Goal: Task Accomplishment & Management: Manage account settings

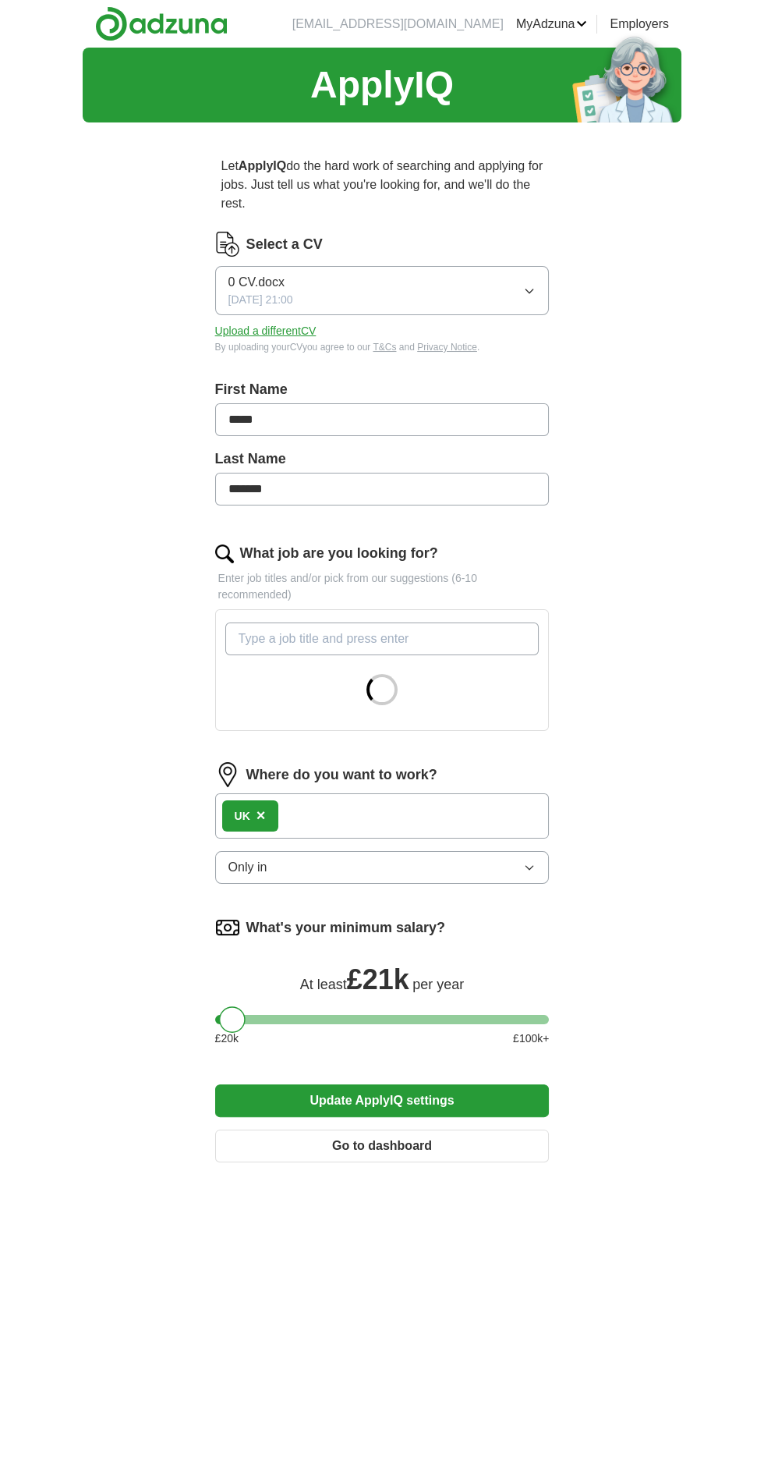
click at [402, 804] on div "UK ×" at bounding box center [382, 815] width 335 height 45
click at [438, 817] on div "UK ×" at bounding box center [382, 815] width 335 height 45
click at [258, 812] on span "×" at bounding box center [261, 815] width 9 height 17
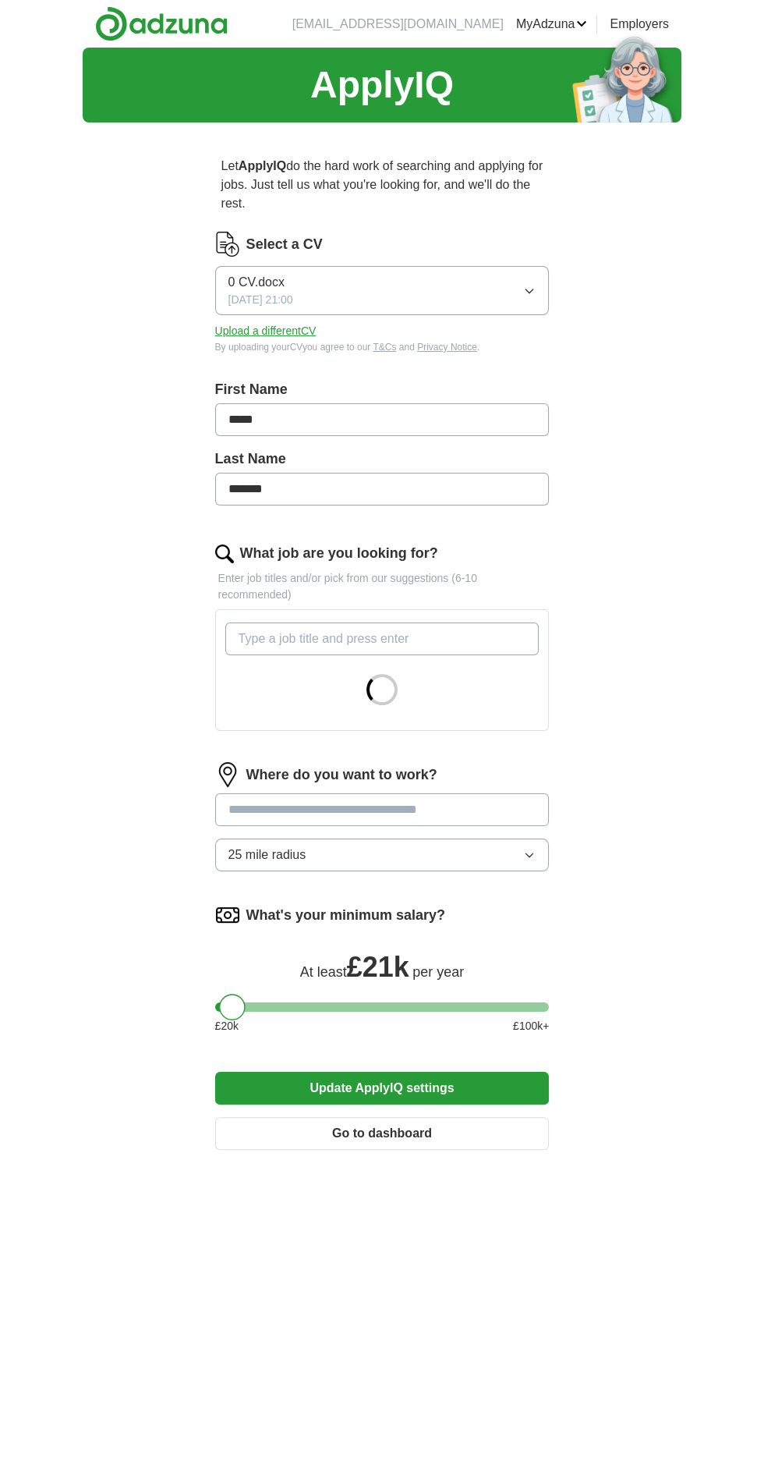
click at [385, 799] on input at bounding box center [382, 809] width 335 height 33
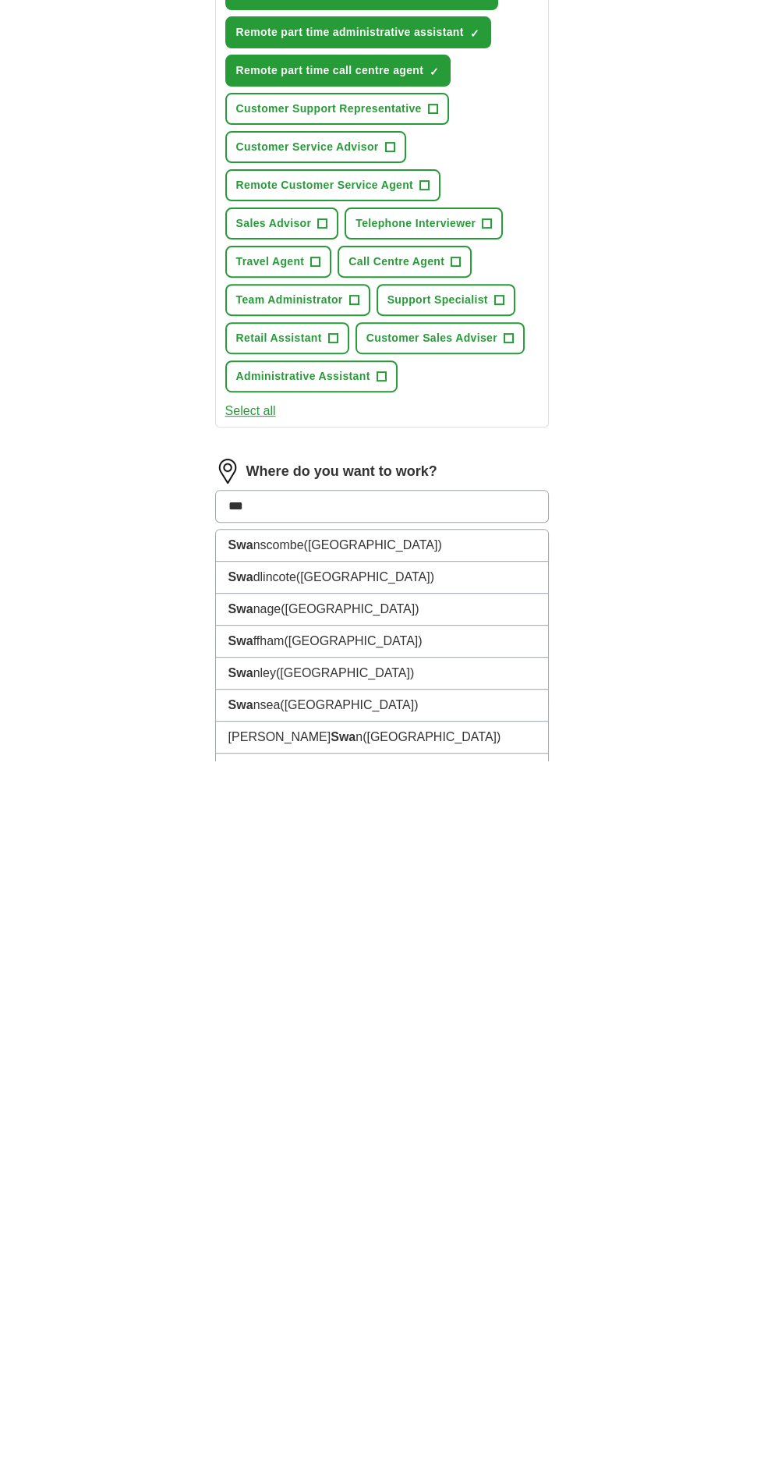
scroll to position [168, 0]
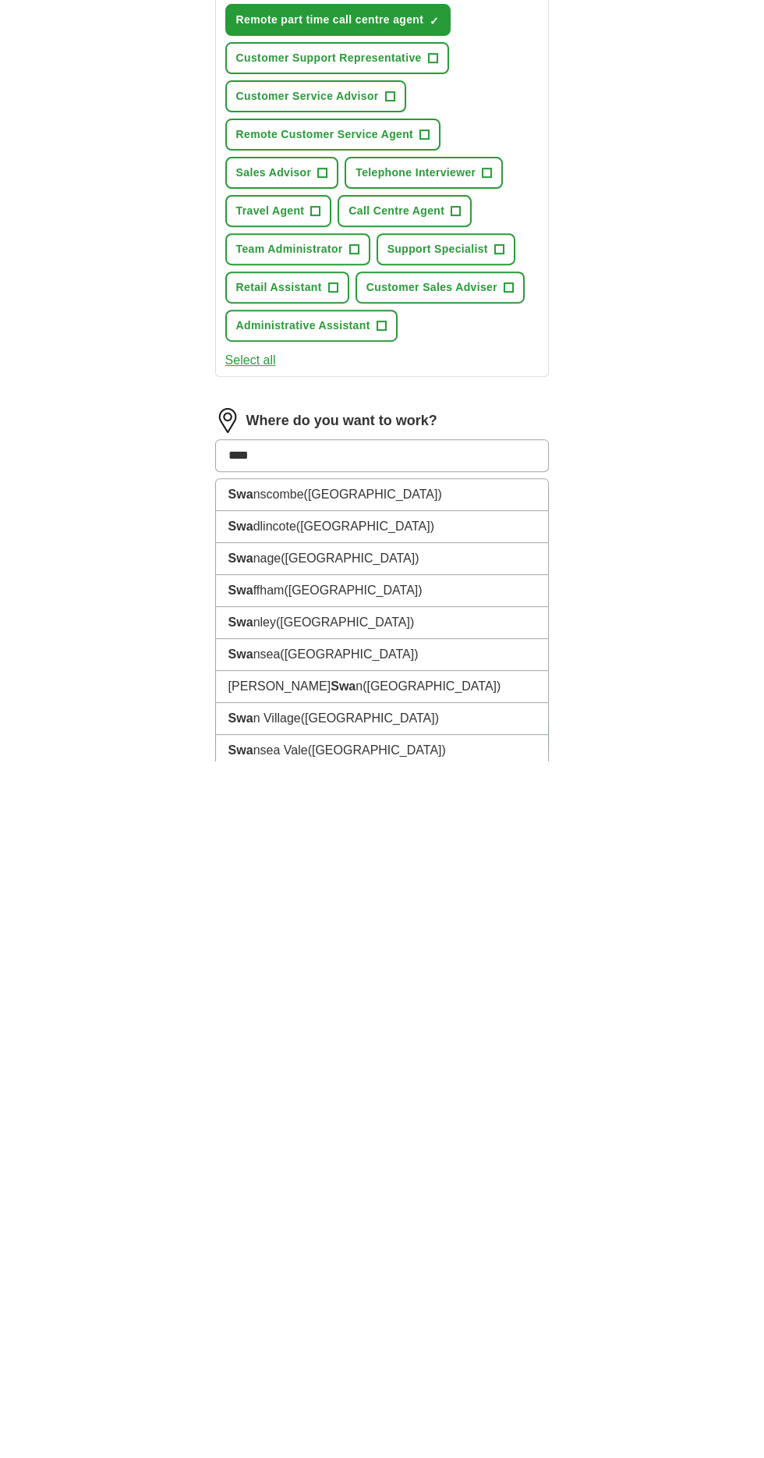
type input "*****"
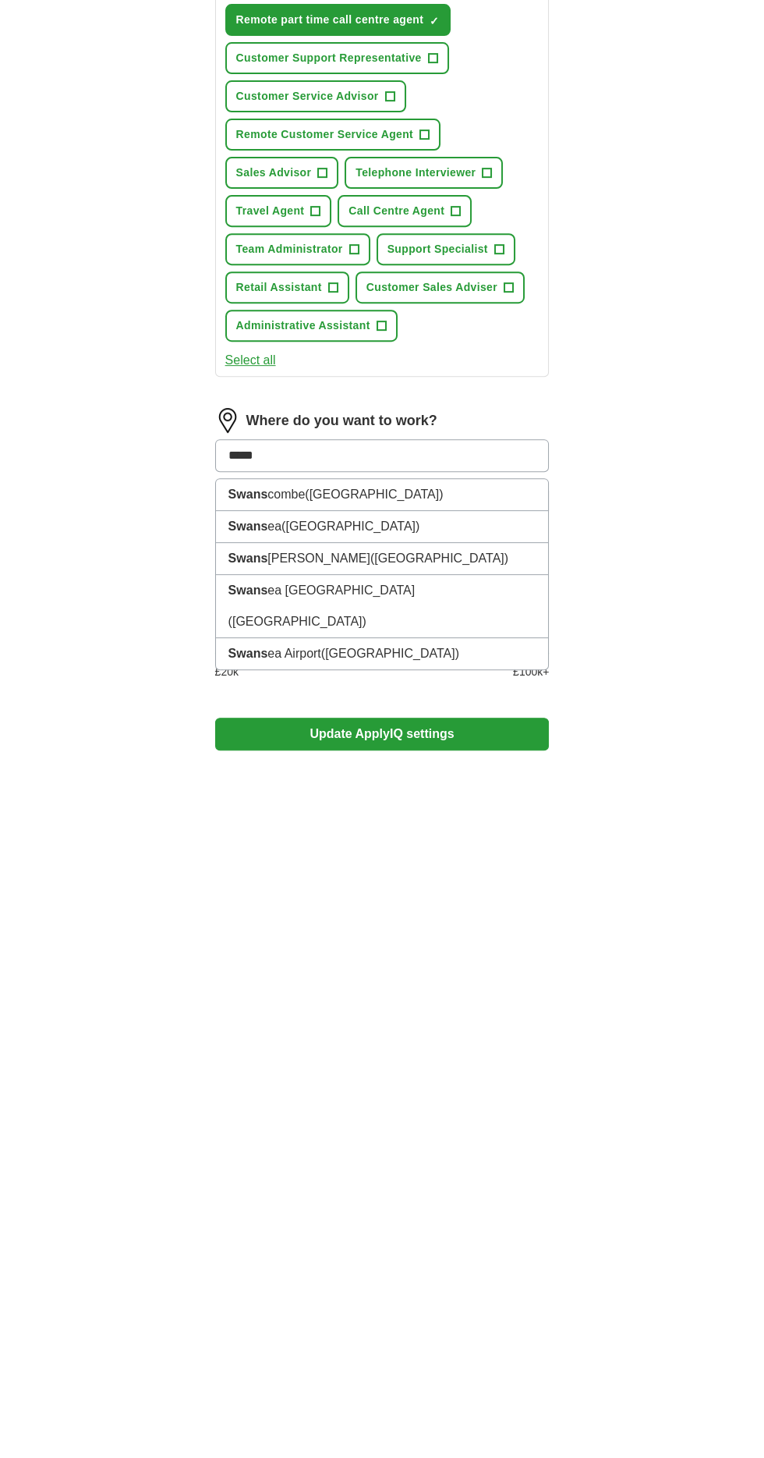
click at [412, 1208] on li "Swans ea ([GEOGRAPHIC_DATA])" at bounding box center [382, 1224] width 333 height 32
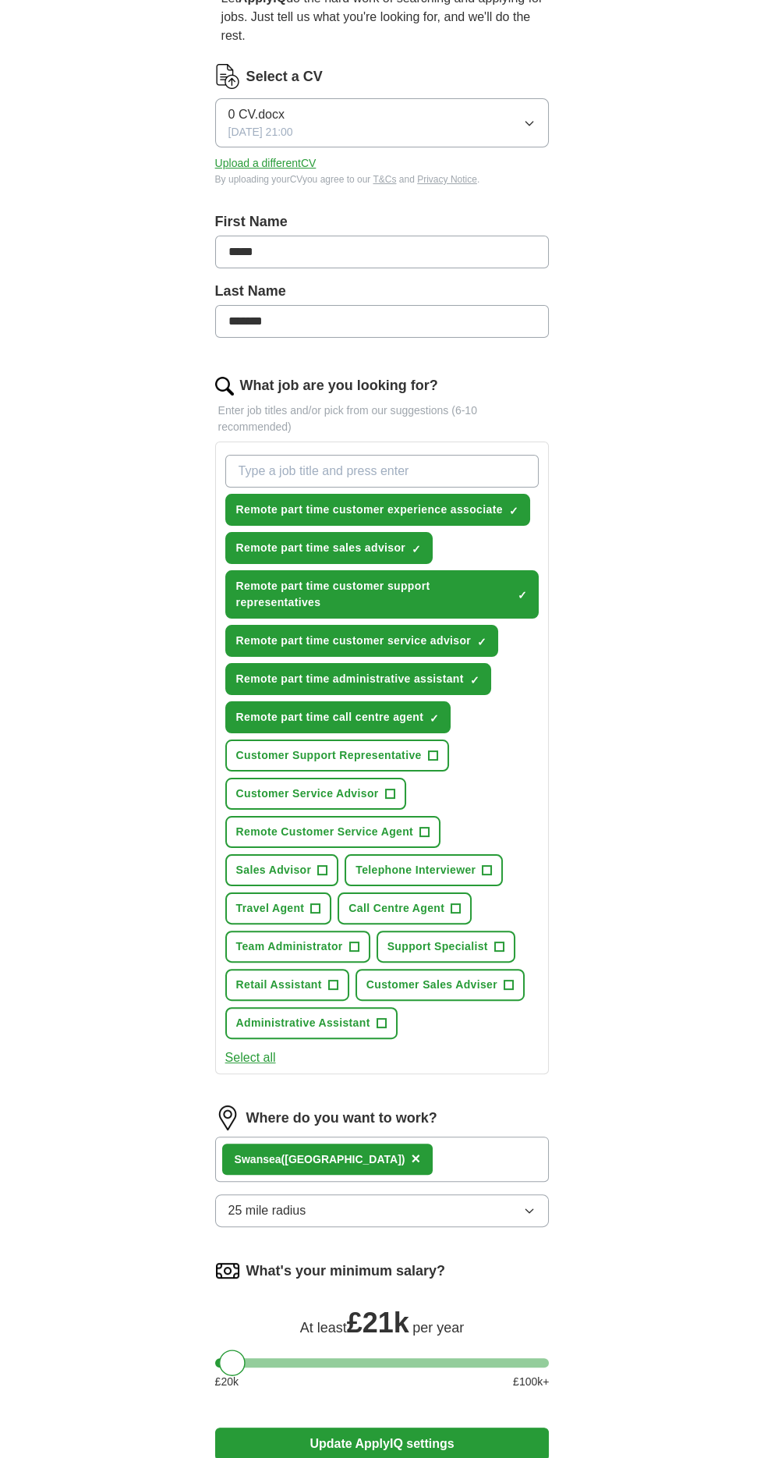
scroll to position [250, 0]
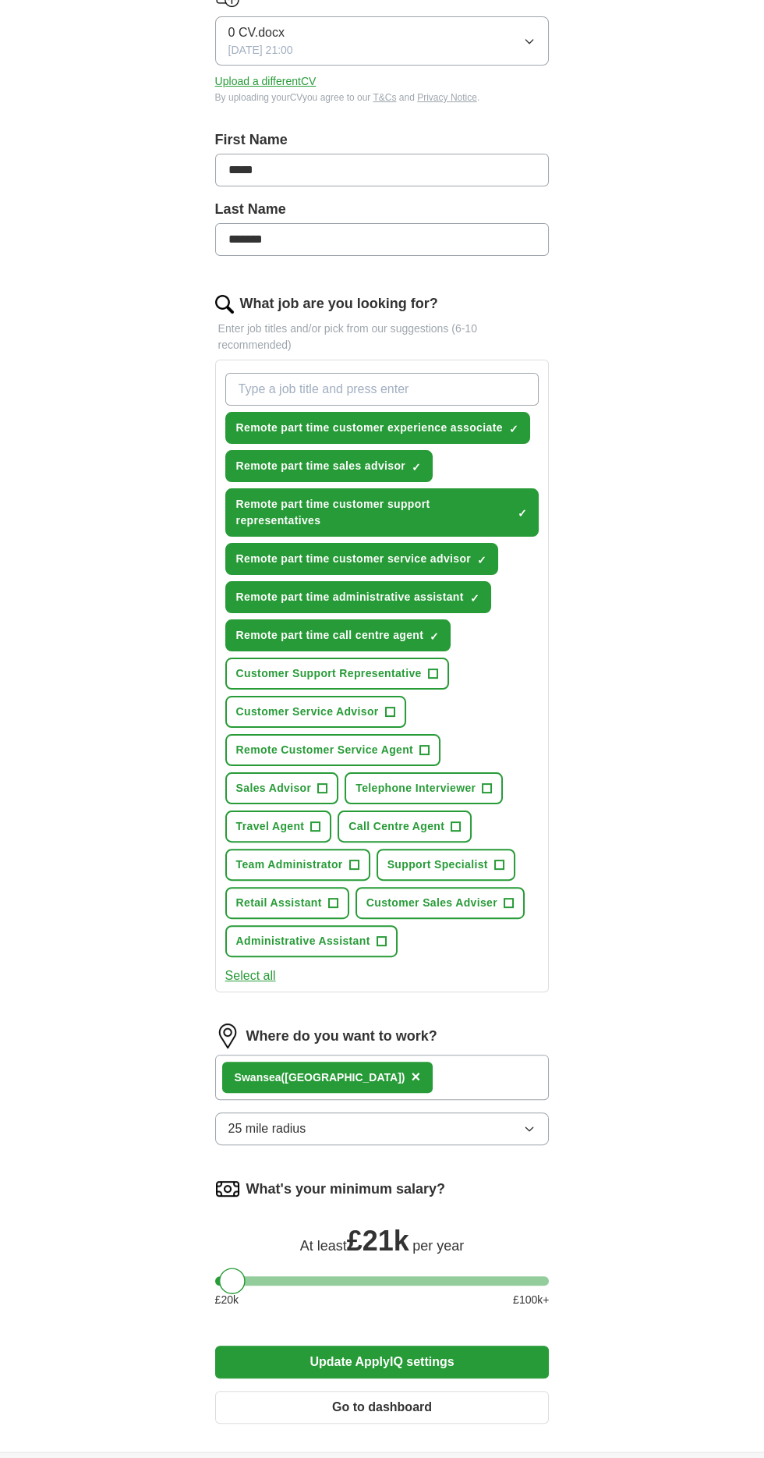
click at [466, 1346] on button "Update ApplyIQ settings" at bounding box center [382, 1362] width 335 height 33
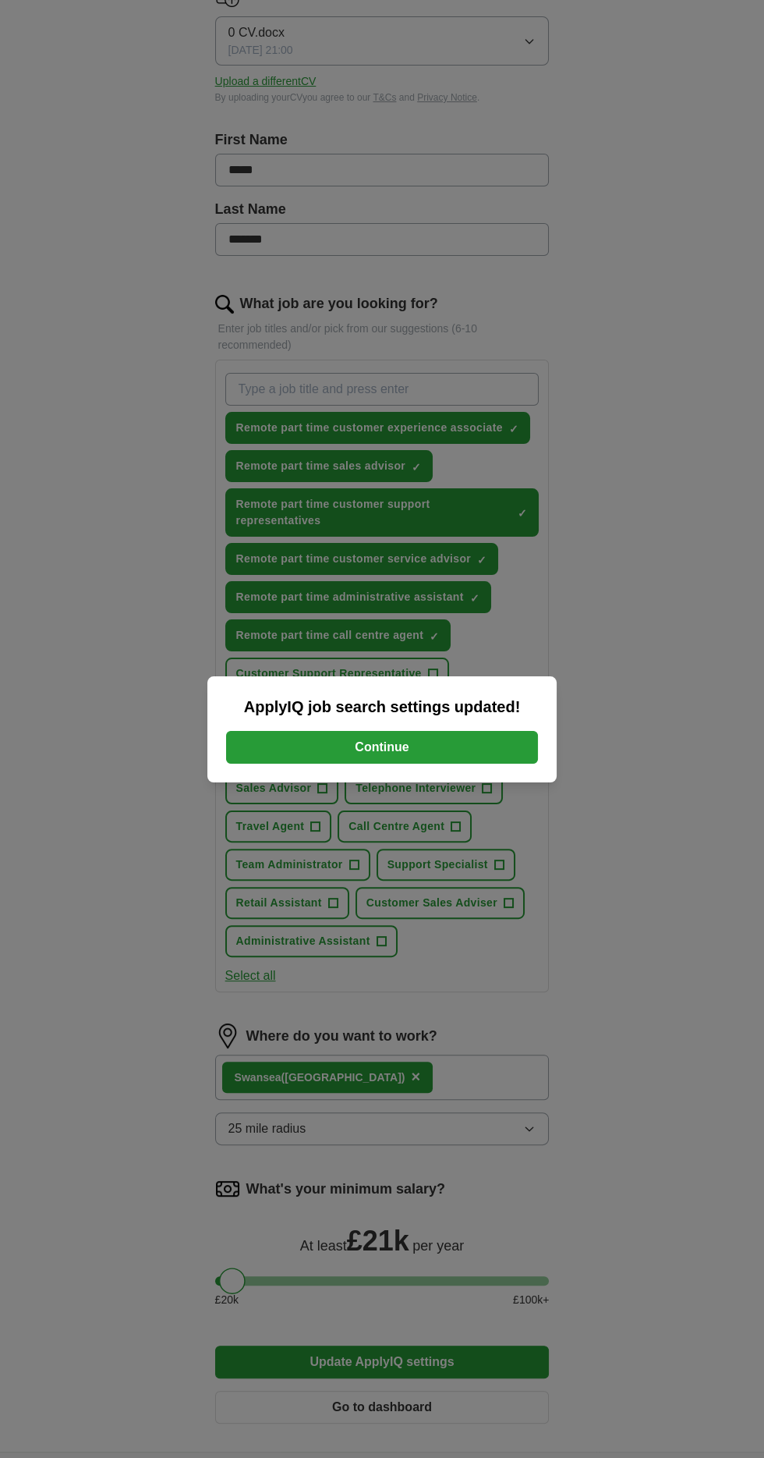
click at [410, 764] on button "Continue" at bounding box center [382, 747] width 312 height 33
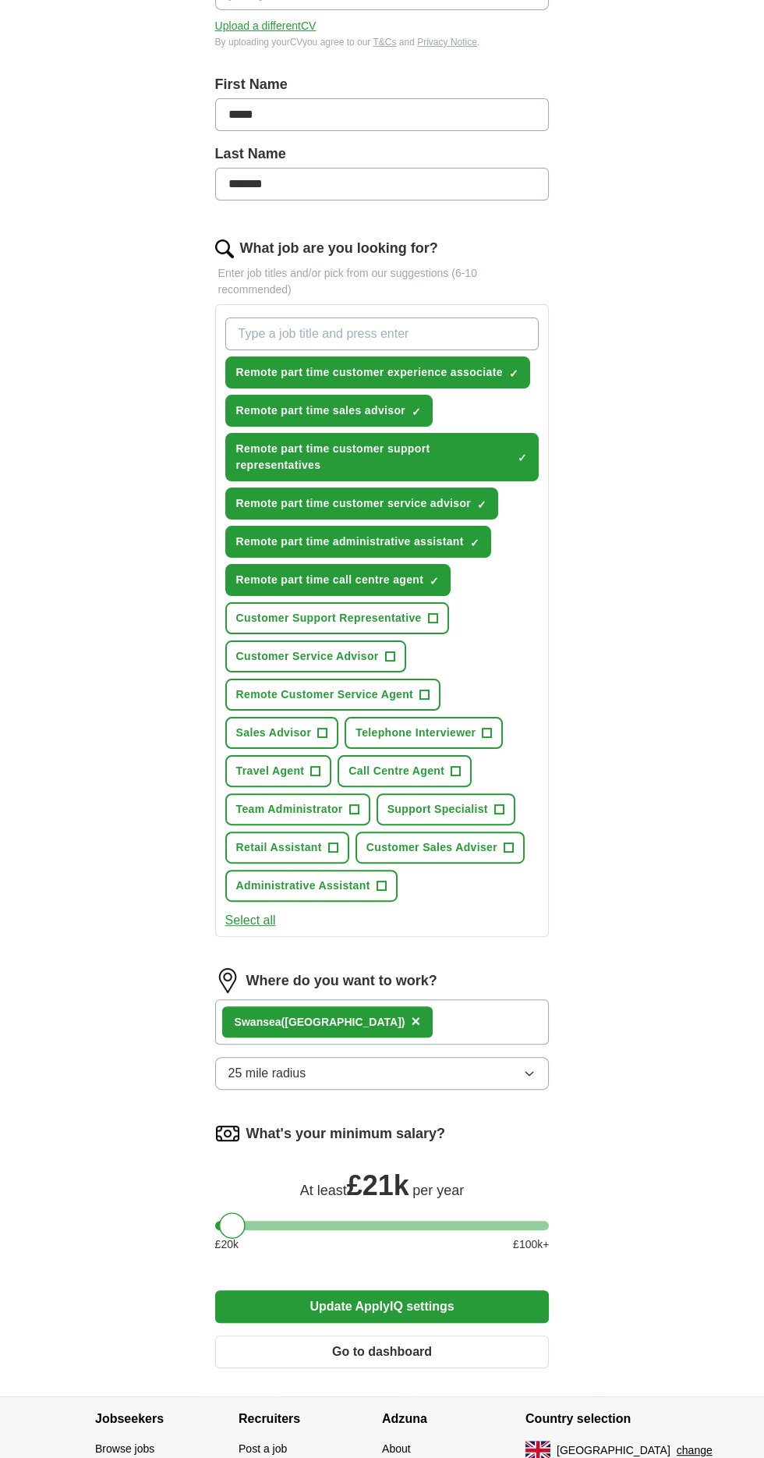
scroll to position [352, 0]
